Goal: Transaction & Acquisition: Download file/media

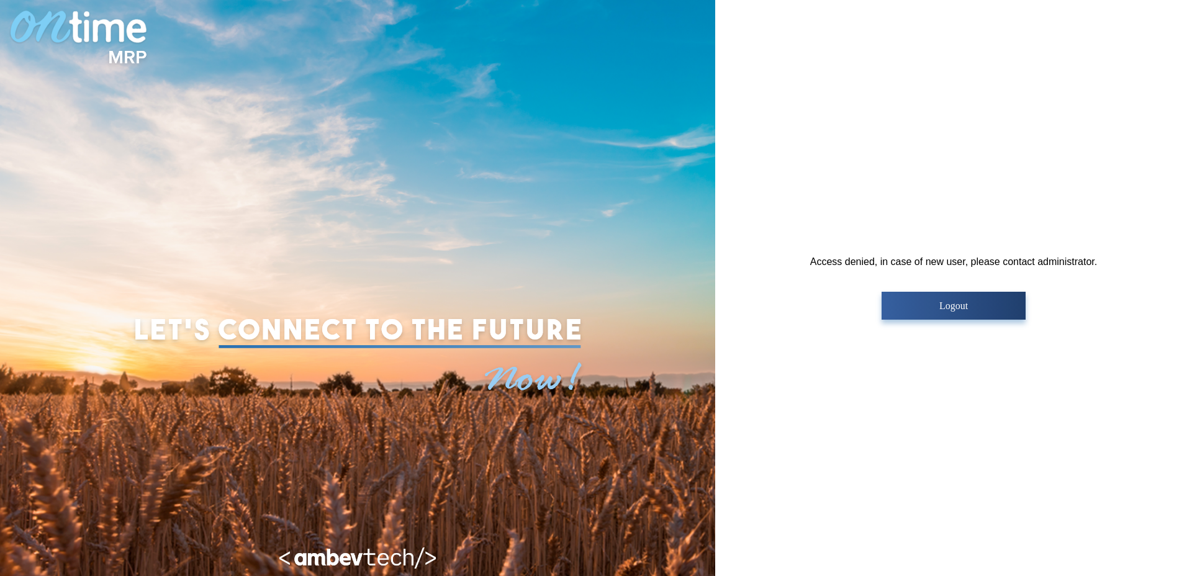
click at [929, 302] on p "Logout" at bounding box center [953, 305] width 136 height 11
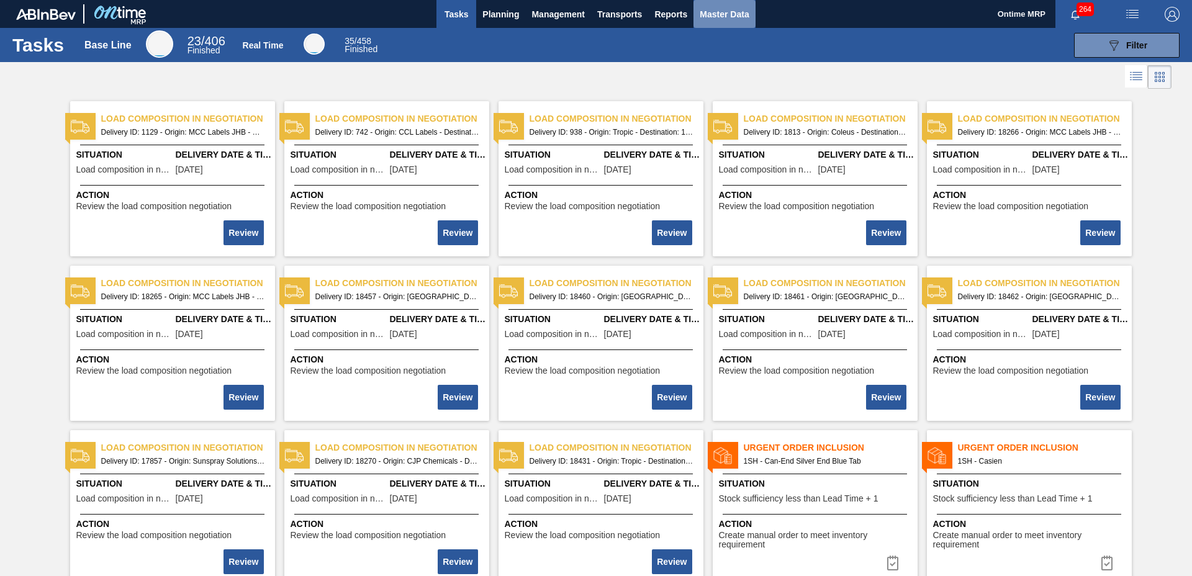
click at [711, 17] on span "Master Data" at bounding box center [723, 14] width 49 height 15
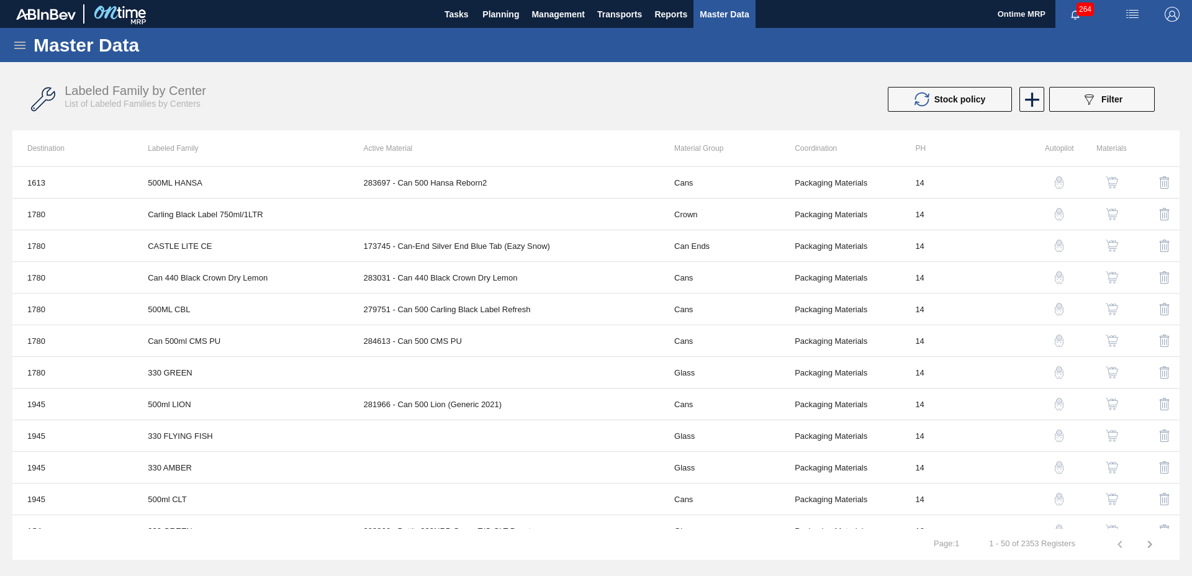
click at [20, 43] on icon at bounding box center [19, 45] width 15 height 15
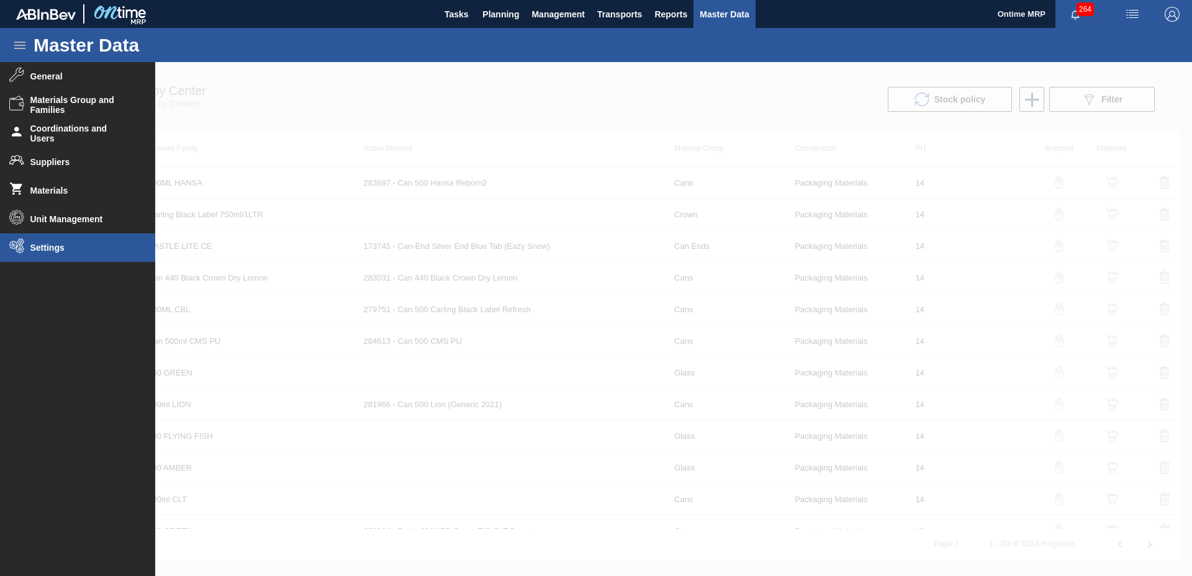
click at [43, 255] on li "Settings" at bounding box center [77, 247] width 155 height 29
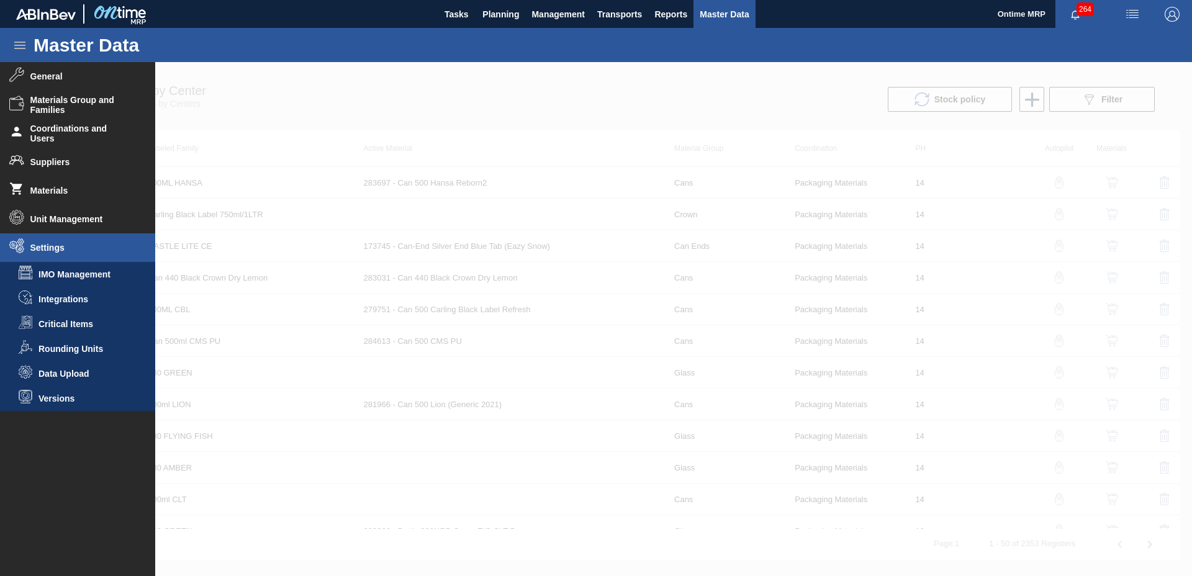
click at [74, 367] on li "Data Upload" at bounding box center [77, 373] width 155 height 25
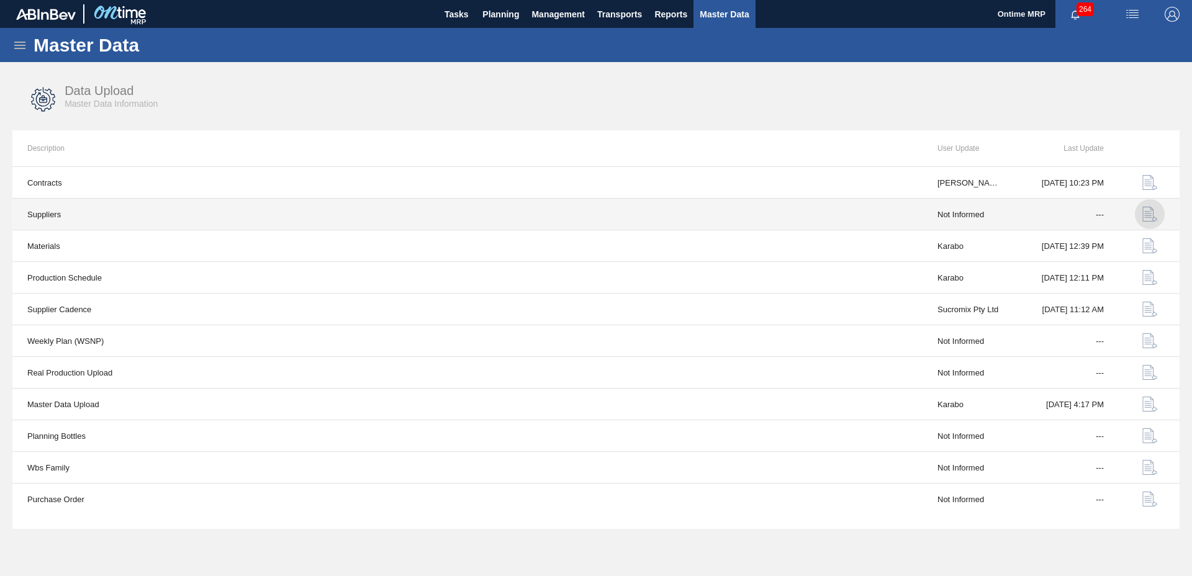
click at [1151, 212] on img "button" at bounding box center [1149, 214] width 15 height 15
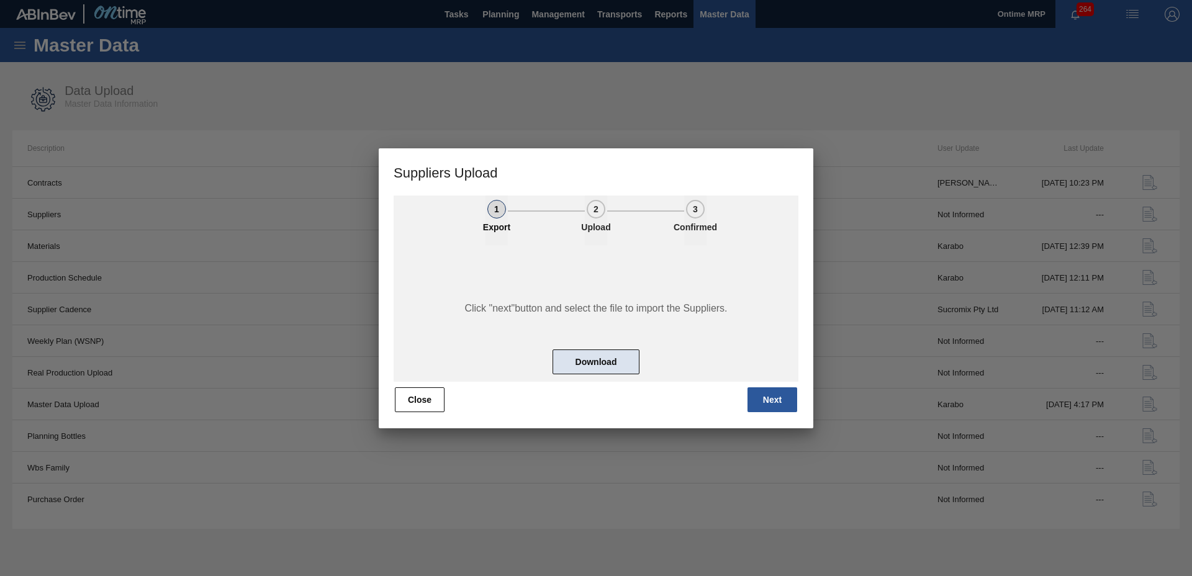
click at [592, 367] on button "Download" at bounding box center [595, 361] width 87 height 25
click at [403, 403] on button "Close" at bounding box center [420, 399] width 50 height 25
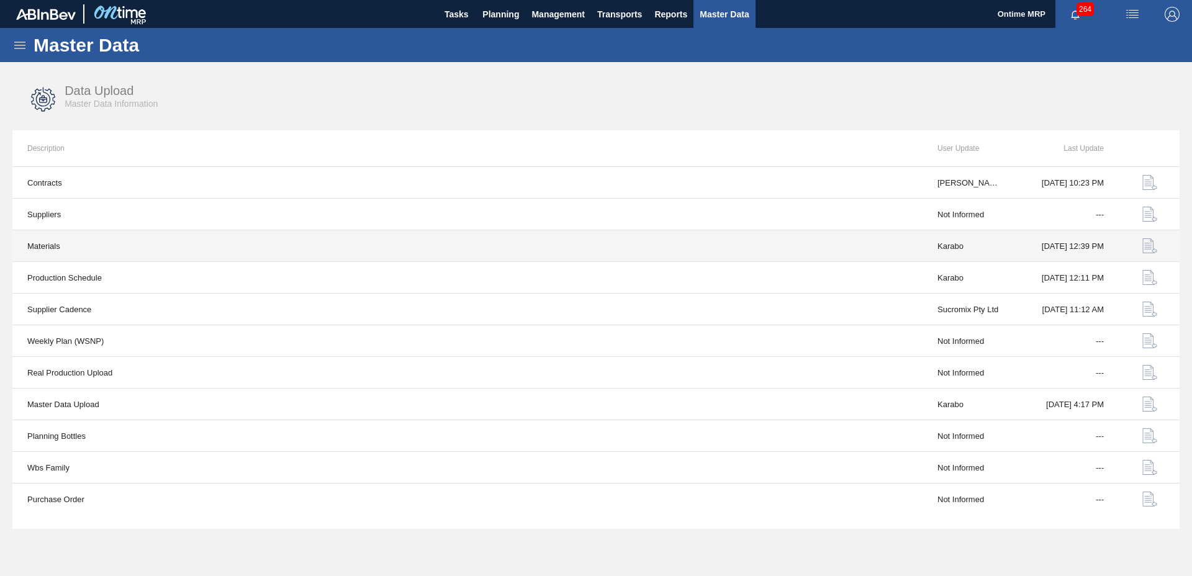
click at [1148, 242] on img "button" at bounding box center [1149, 245] width 15 height 15
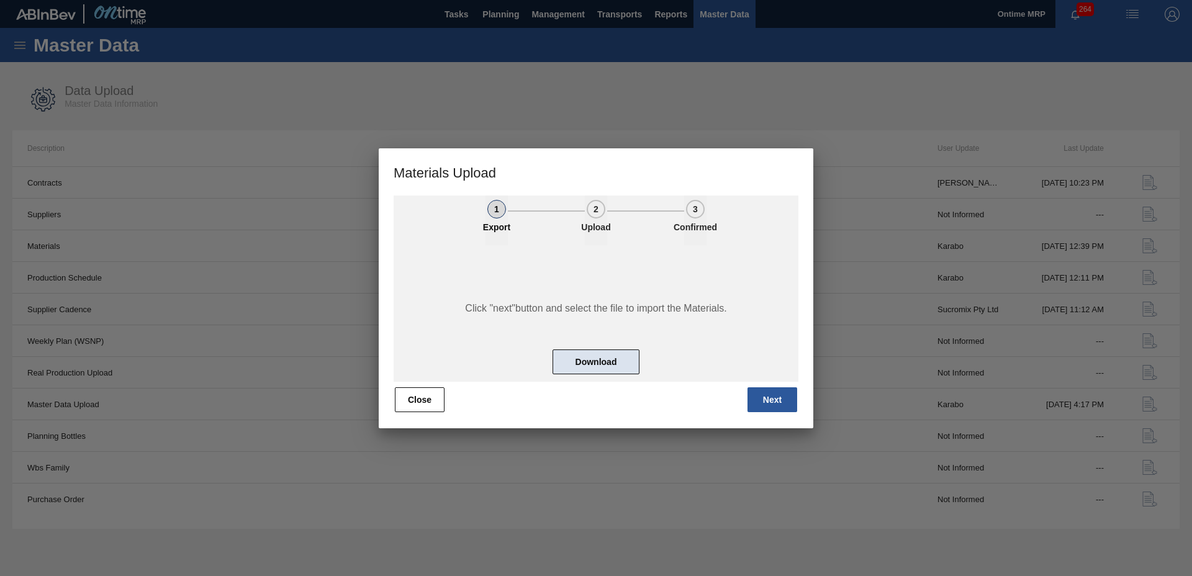
click at [596, 366] on button "Download" at bounding box center [595, 361] width 87 height 25
click at [425, 401] on button "Close" at bounding box center [420, 399] width 50 height 25
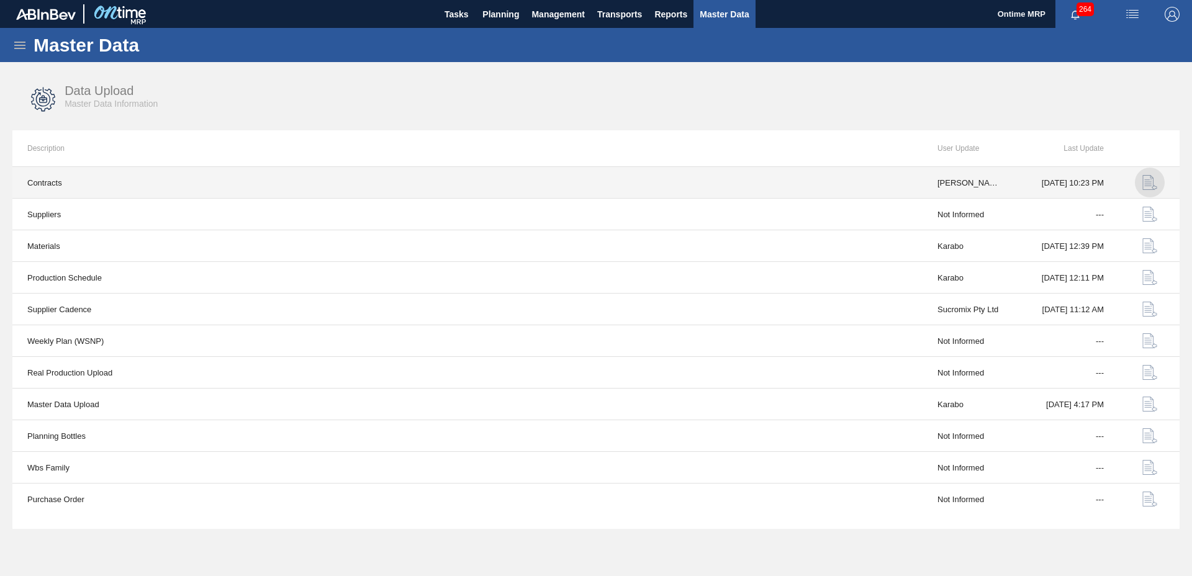
click at [1147, 178] on img "button" at bounding box center [1149, 182] width 15 height 15
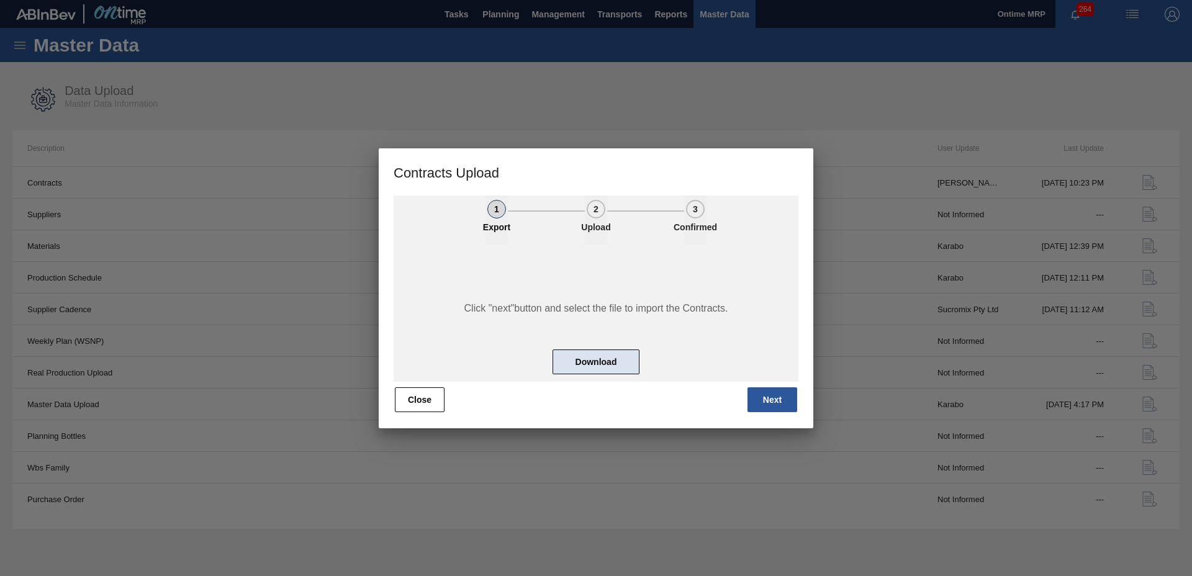
click at [580, 361] on button "Download" at bounding box center [595, 361] width 87 height 25
click at [425, 408] on button "Close" at bounding box center [420, 399] width 50 height 25
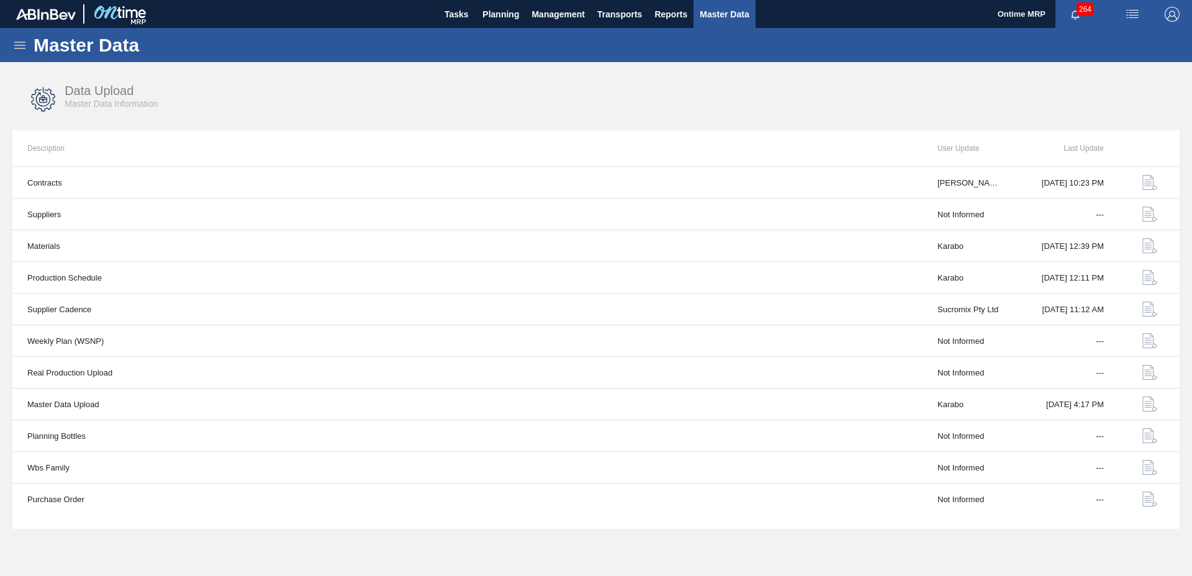
click at [17, 46] on icon at bounding box center [19, 45] width 15 height 15
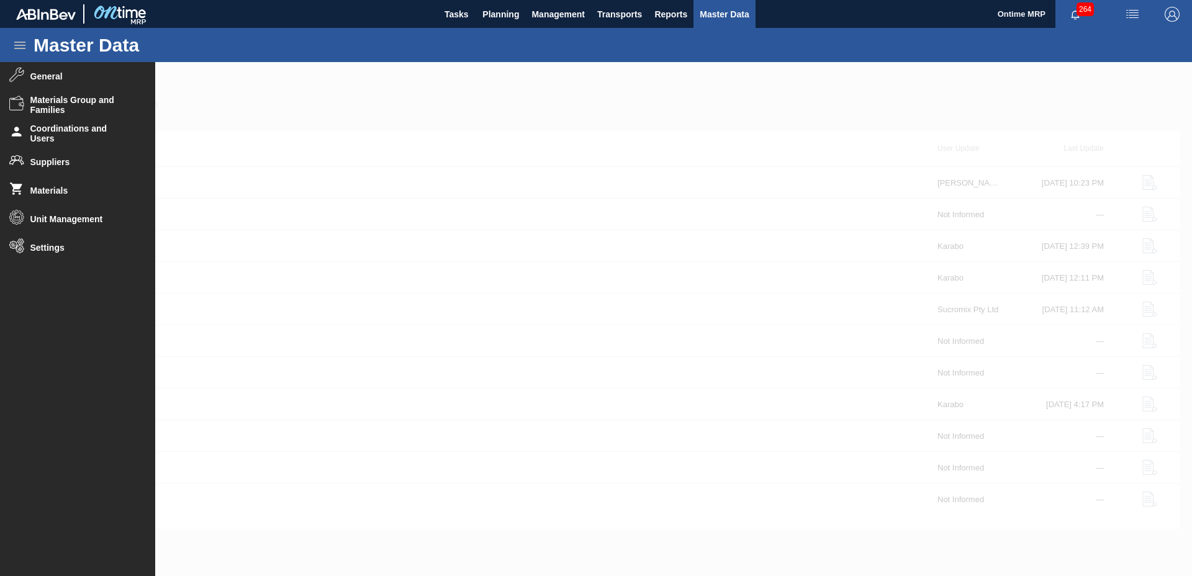
click at [290, 95] on div at bounding box center [596, 319] width 1192 height 514
